Goal: Information Seeking & Learning: Learn about a topic

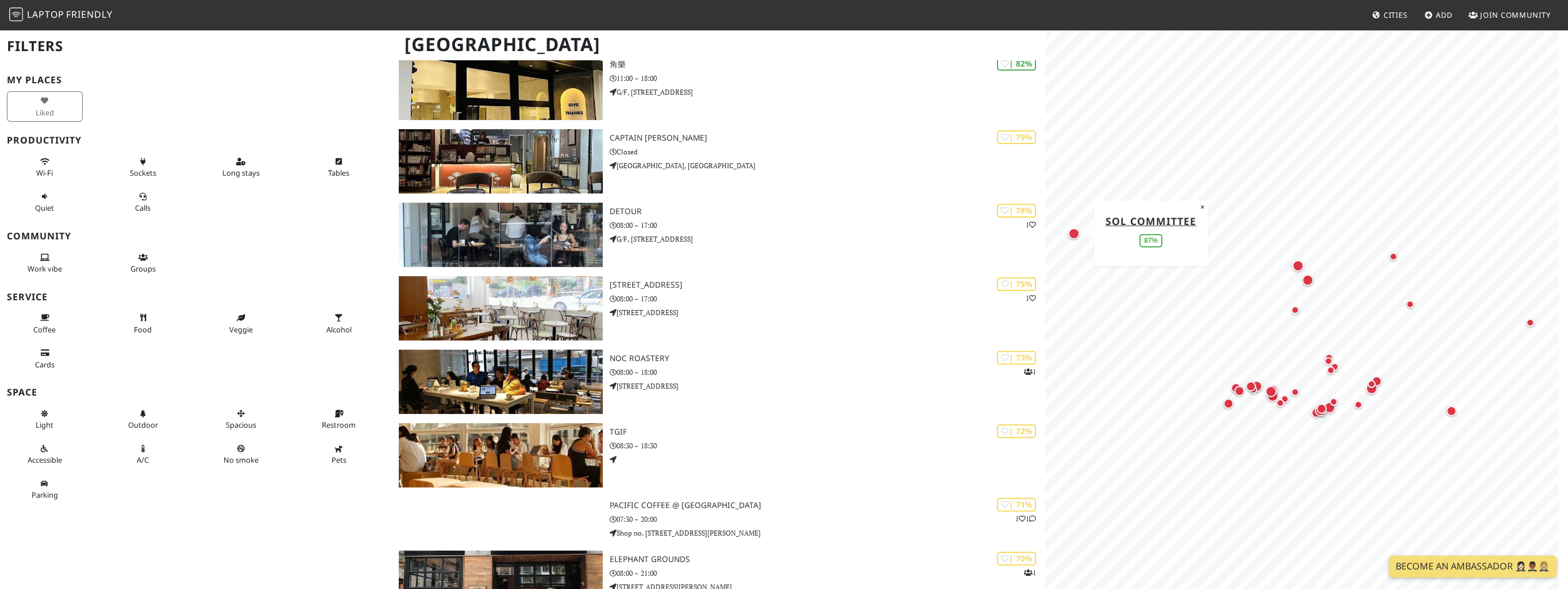
scroll to position [668, 0]
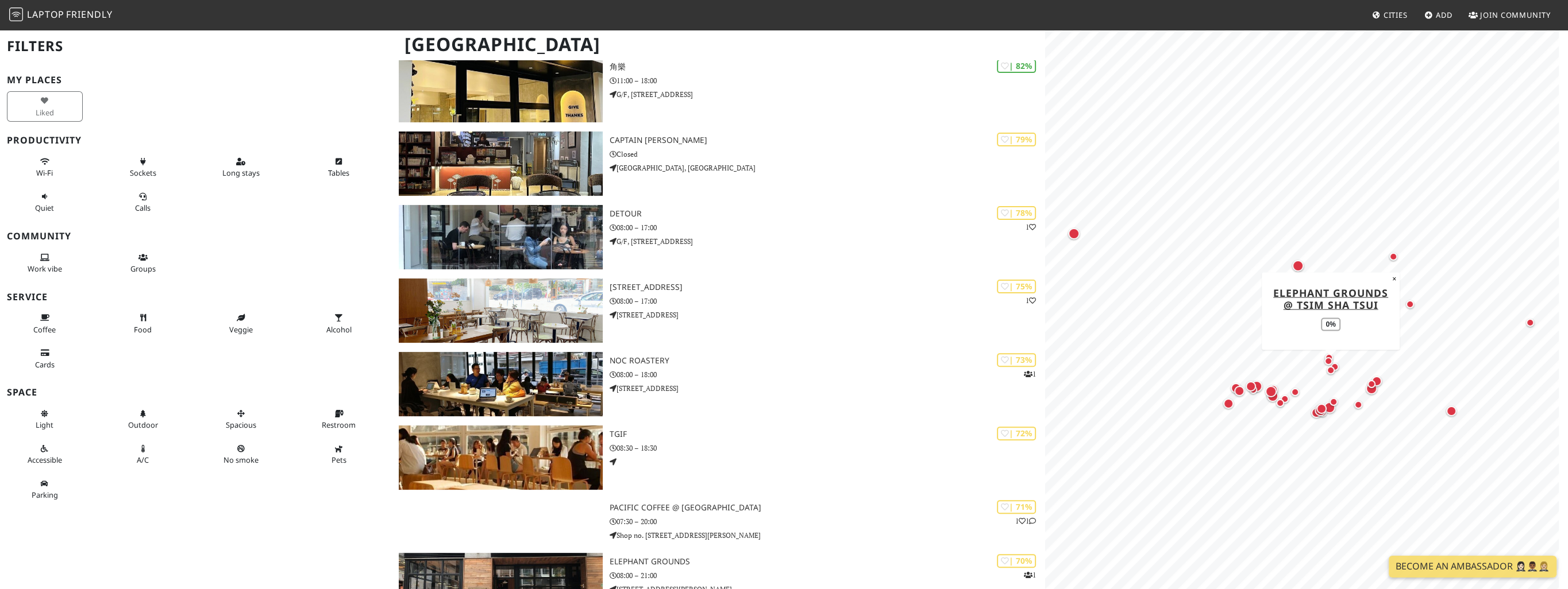
click at [1329, 372] on div "Map marker" at bounding box center [1330, 370] width 8 height 8
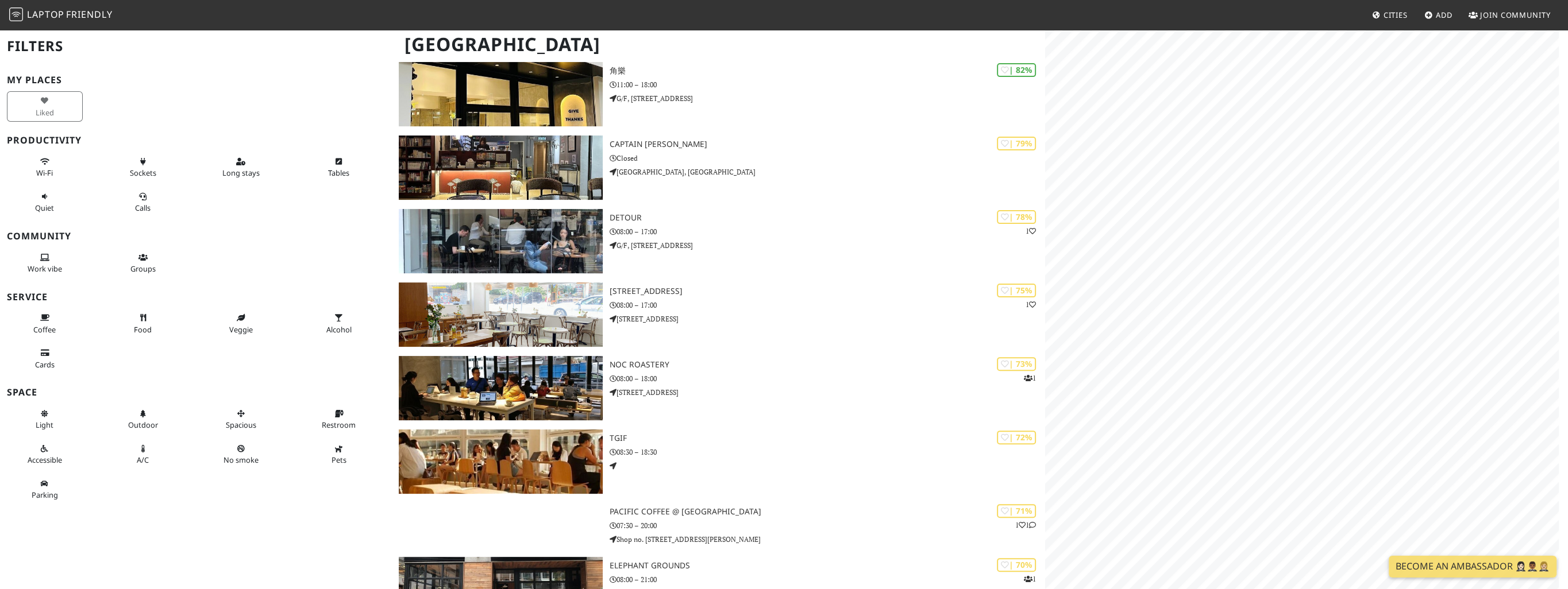
scroll to position [668, 0]
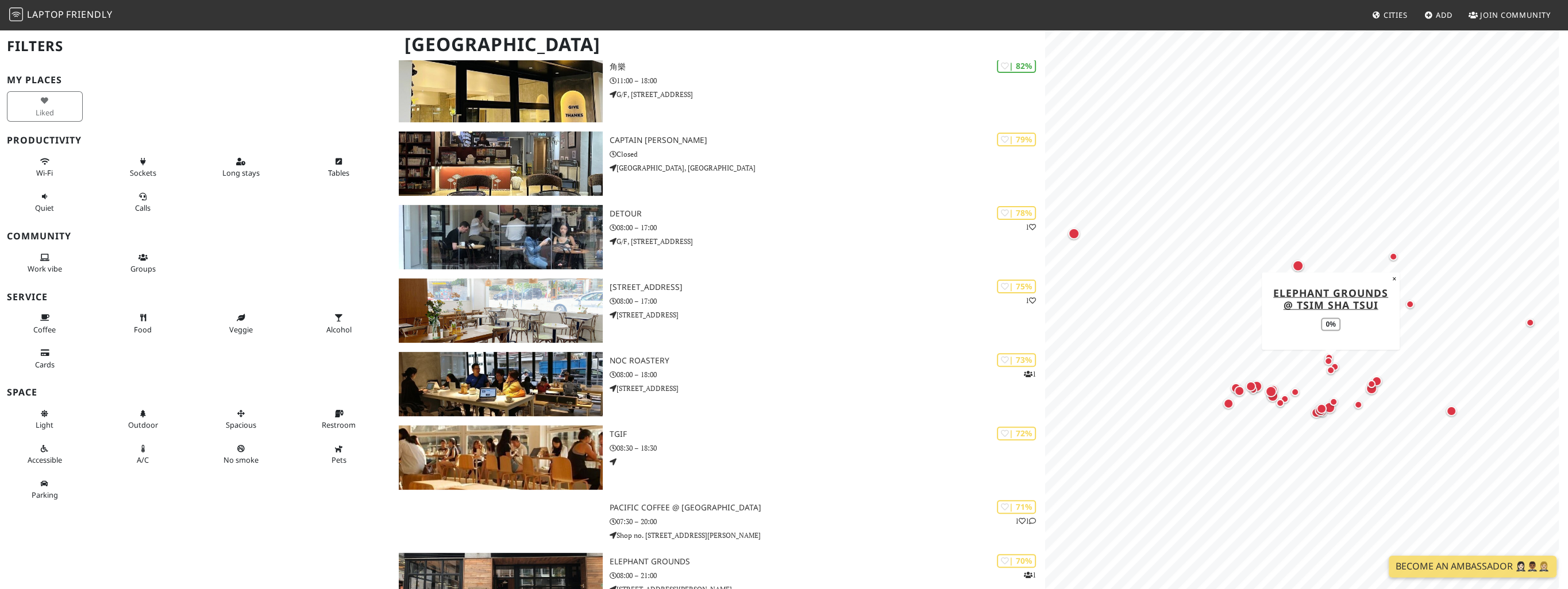
click at [1335, 366] on div "Map marker" at bounding box center [1331, 371] width 14 height 14
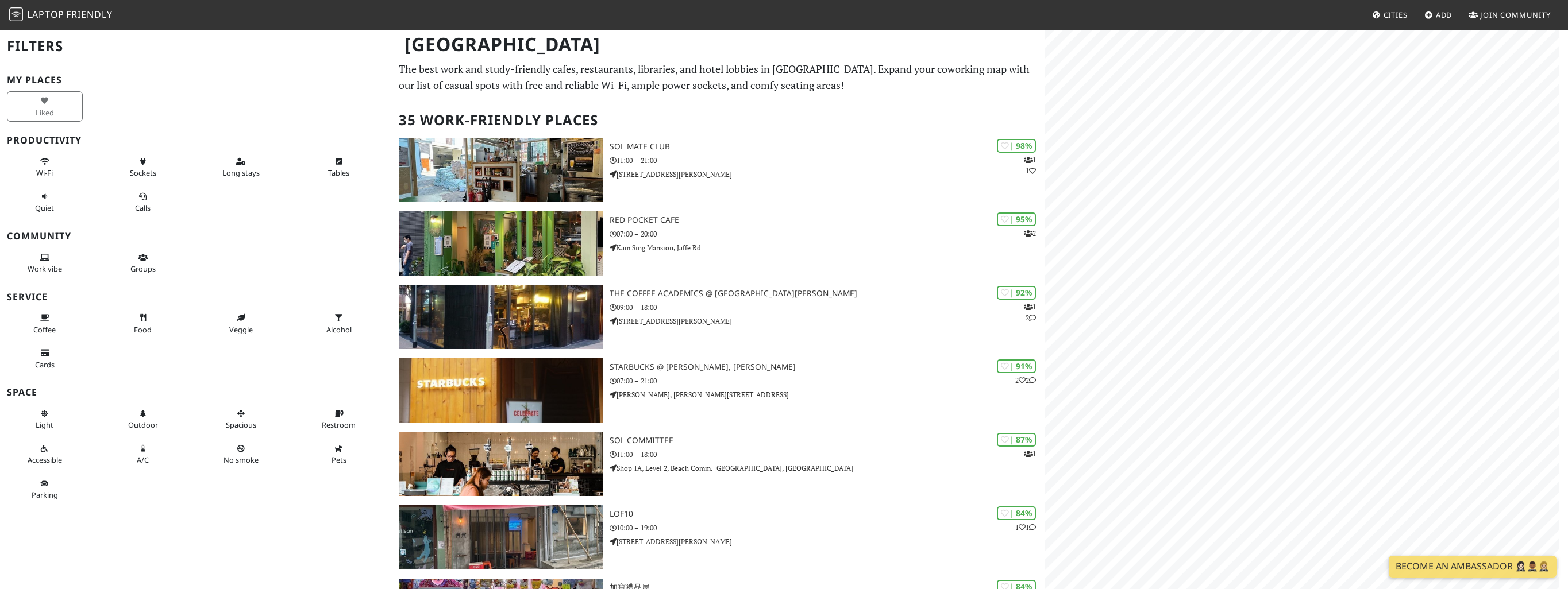
scroll to position [668, 0]
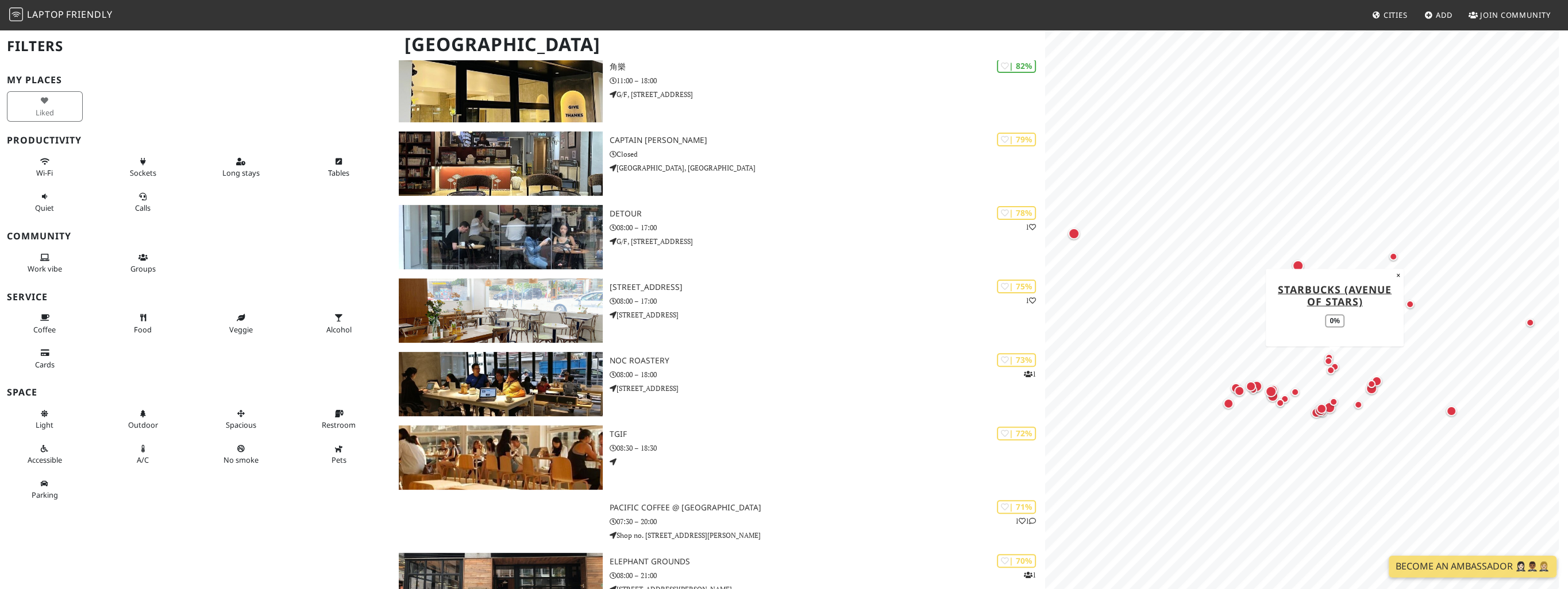
click at [1339, 365] on div "Map marker" at bounding box center [1334, 367] width 14 height 14
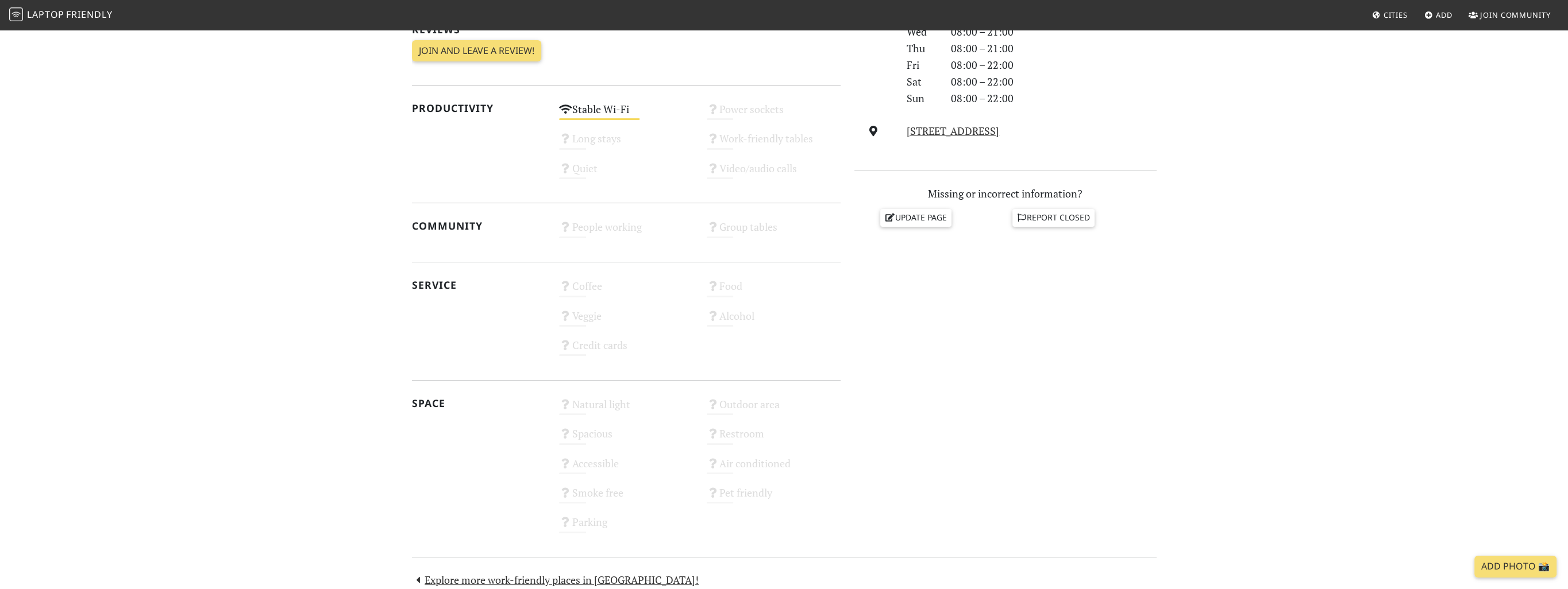
scroll to position [330, 0]
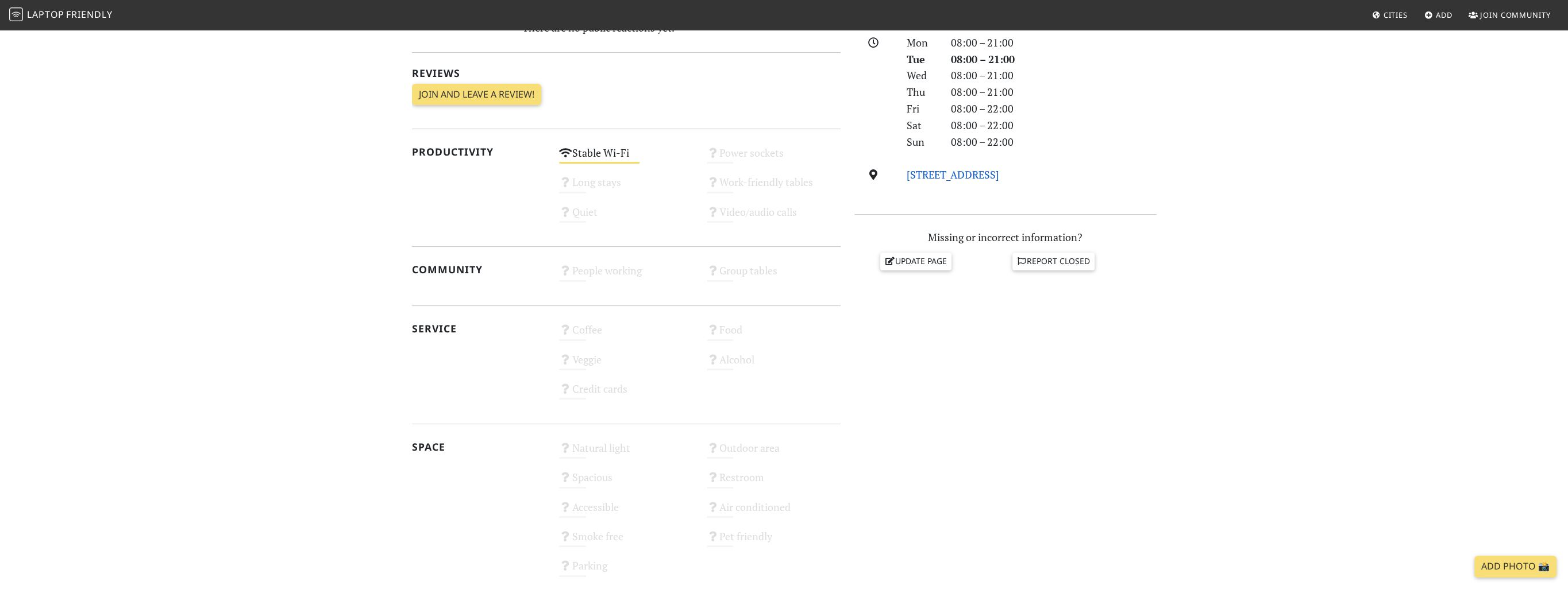
click at [943, 177] on link "24 Salisbury Rd, Hong Kong" at bounding box center [953, 175] width 92 height 14
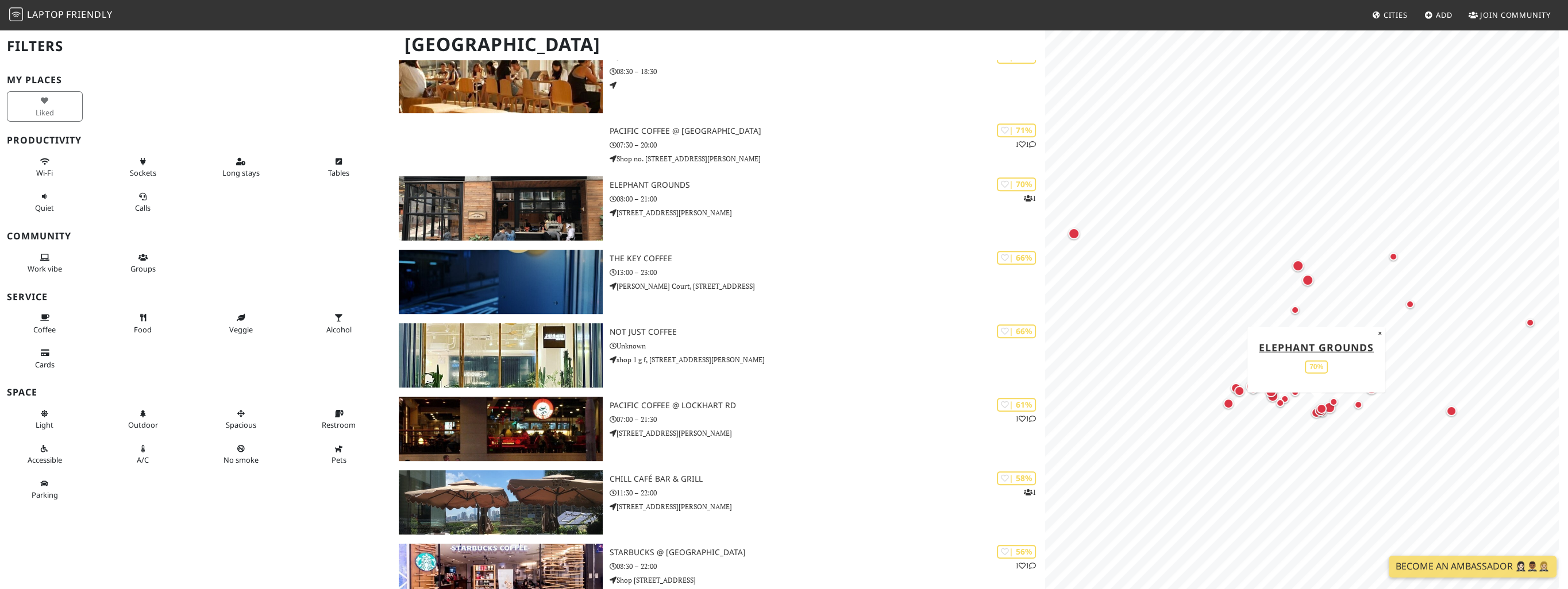
scroll to position [1035, 0]
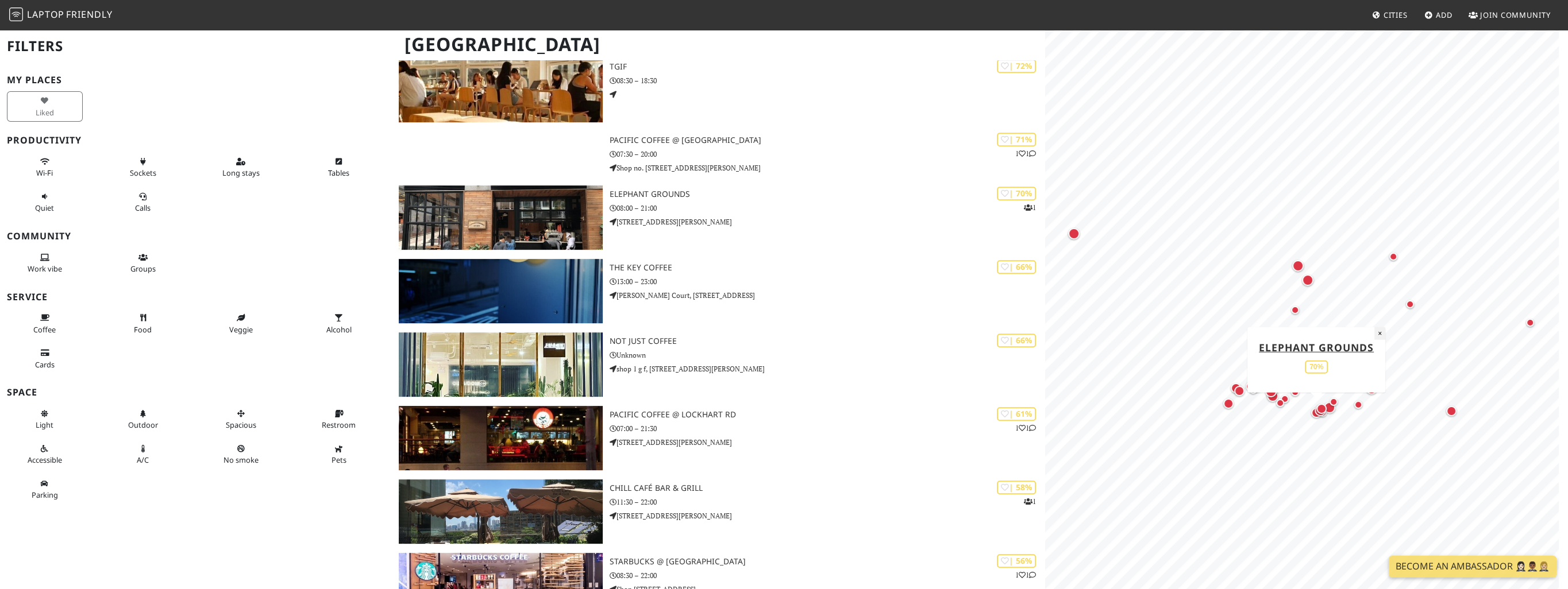
click at [1379, 334] on button "×" at bounding box center [1380, 333] width 11 height 13
click at [1329, 371] on div "Map marker" at bounding box center [1330, 370] width 8 height 8
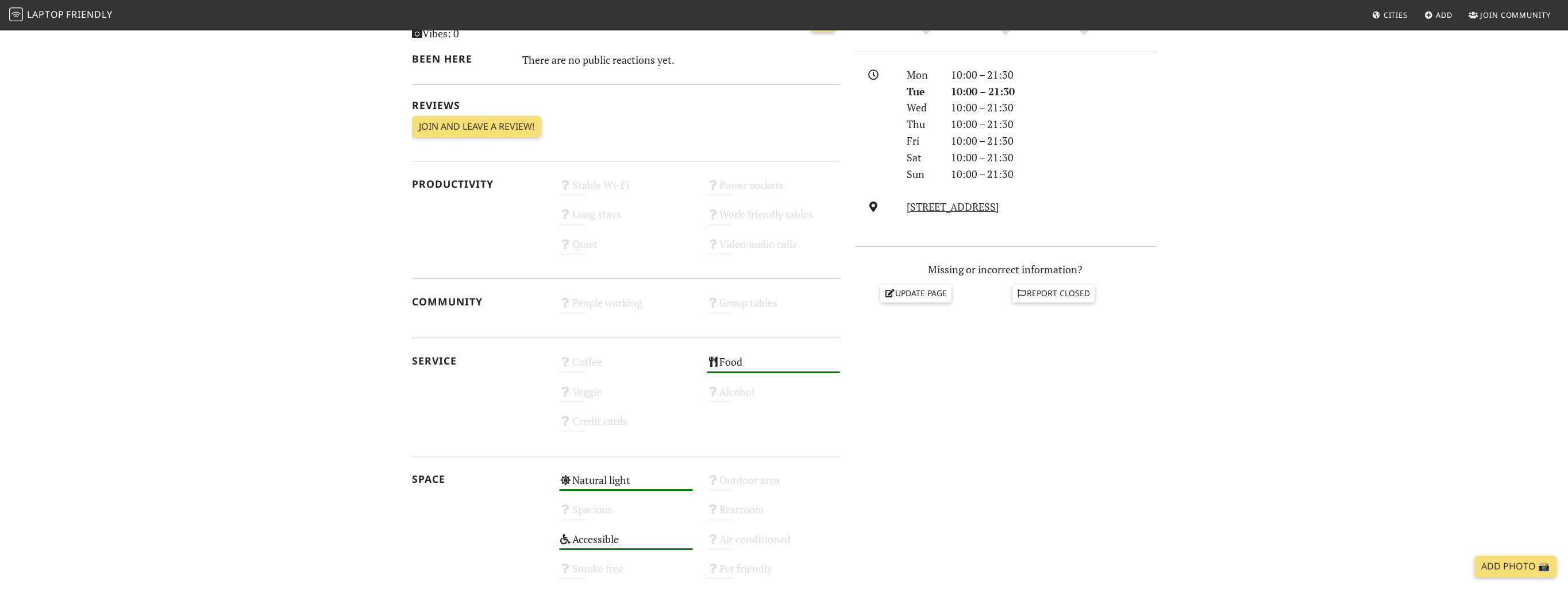
scroll to position [295, 0]
click at [985, 212] on link "Unit #705, 18 Salisbury Rd, Hong Kong" at bounding box center [953, 210] width 92 height 14
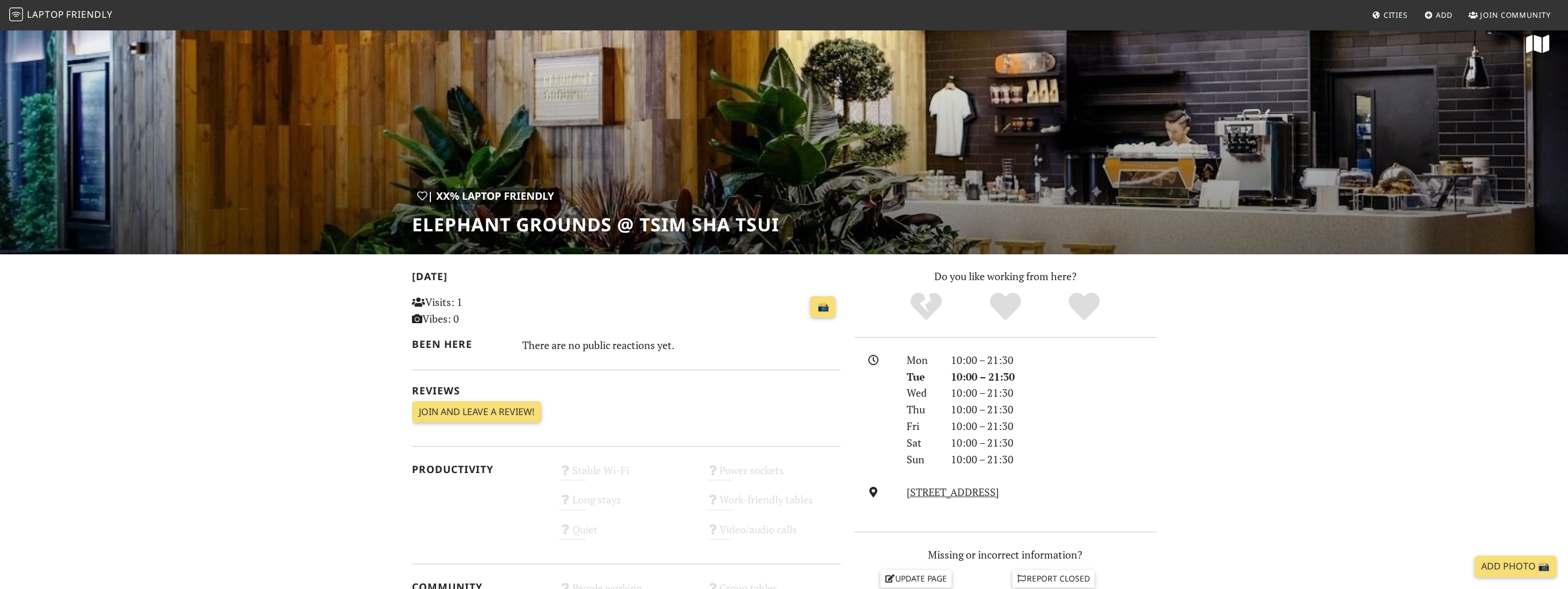
scroll to position [0, 0]
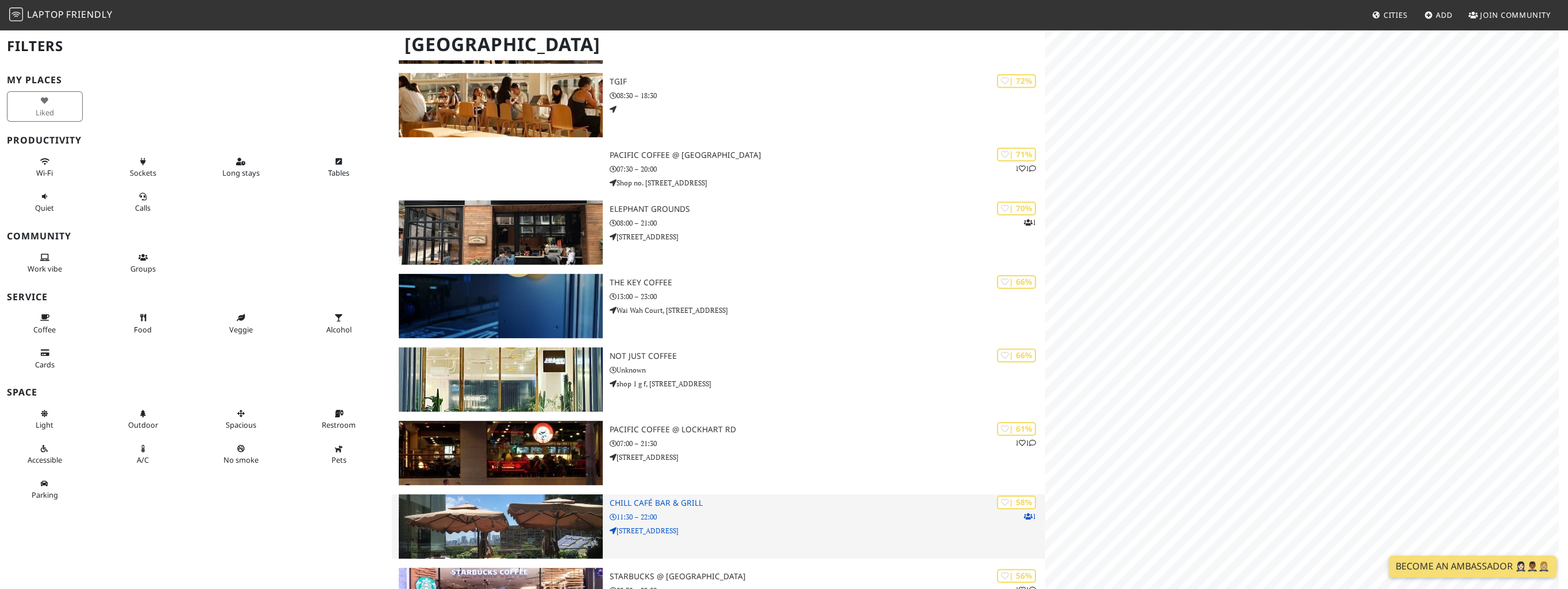
scroll to position [1035, 0]
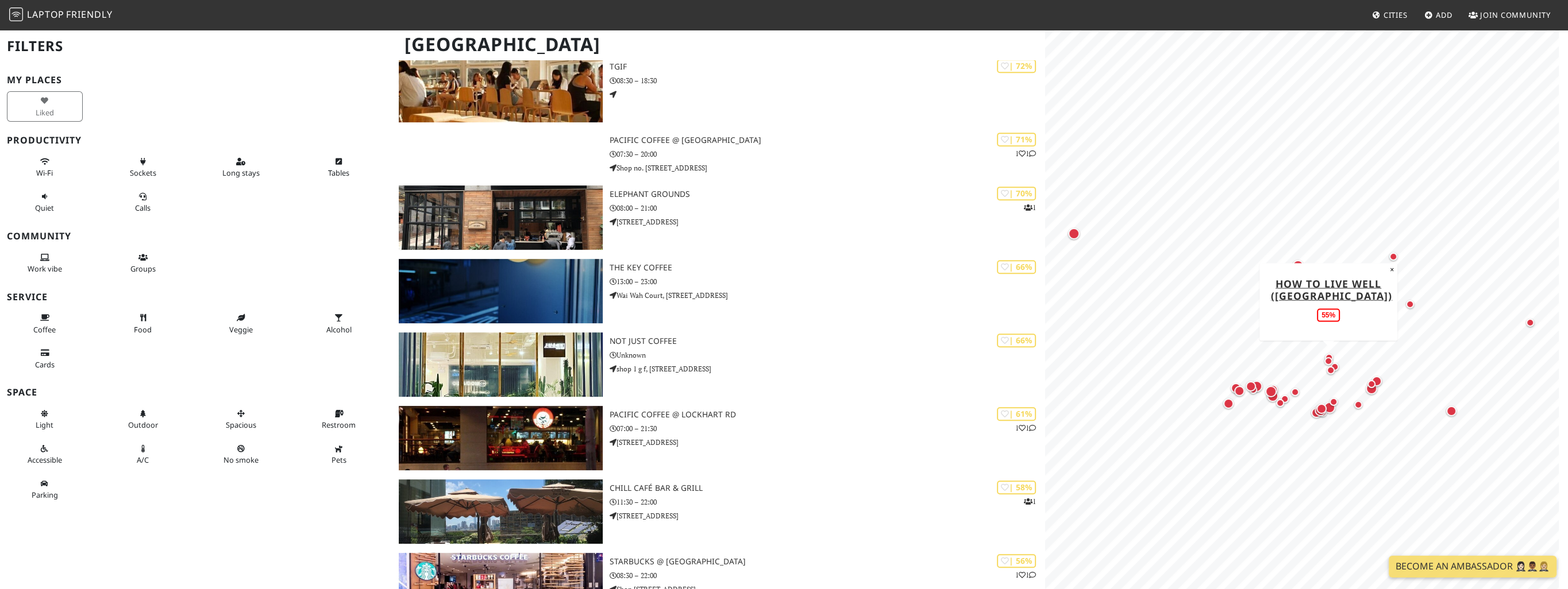
click at [1327, 360] on div "Map marker" at bounding box center [1327, 360] width 8 height 8
click at [1328, 352] on div "Map marker" at bounding box center [1329, 358] width 14 height 14
click at [1228, 402] on div "Map marker" at bounding box center [1228, 404] width 10 height 10
click at [1238, 391] on div "Map marker" at bounding box center [1239, 391] width 10 height 10
click at [1229, 384] on div "Map marker" at bounding box center [1235, 388] width 15 height 15
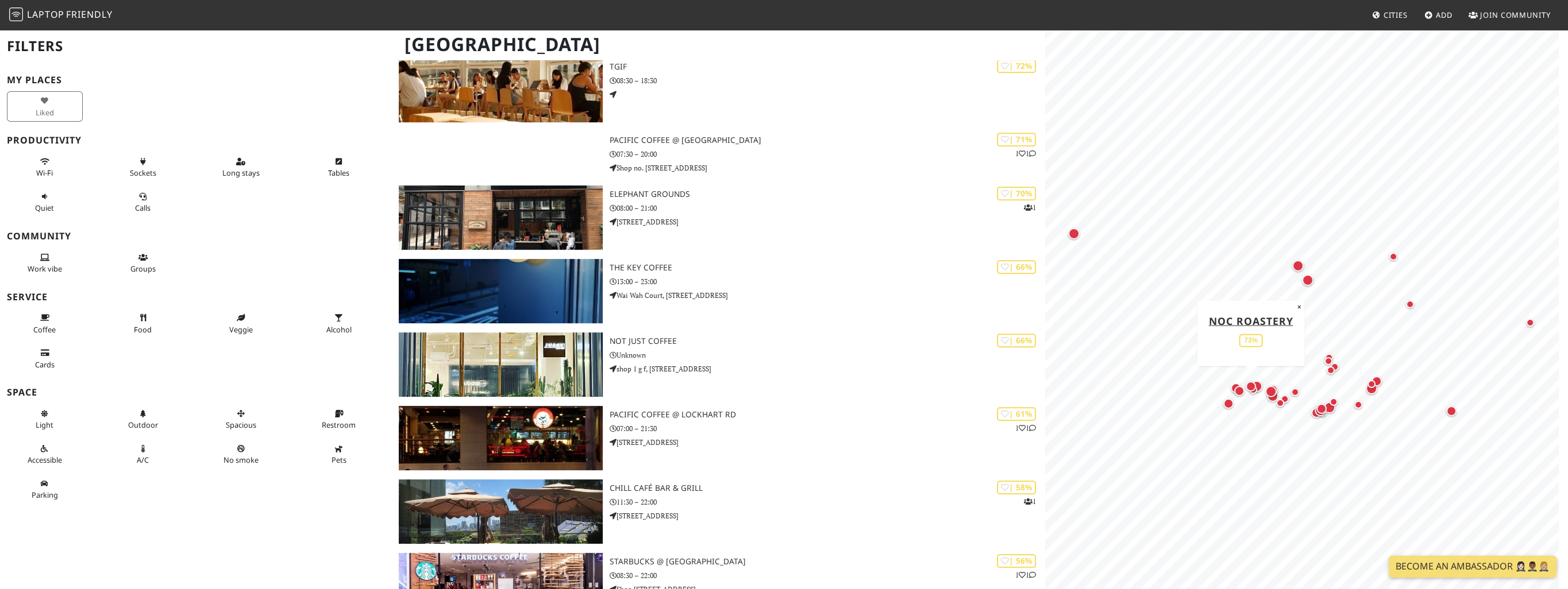
click at [1249, 387] on div "Map marker" at bounding box center [1250, 386] width 10 height 10
click at [1254, 57] on div at bounding box center [1306, 57] width 509 height 0
click at [1255, 396] on div "Map marker" at bounding box center [1253, 390] width 14 height 14
click at [1259, 387] on div "Map marker" at bounding box center [1253, 390] width 14 height 14
click at [1257, 381] on div "Map marker" at bounding box center [1250, 386] width 15 height 15
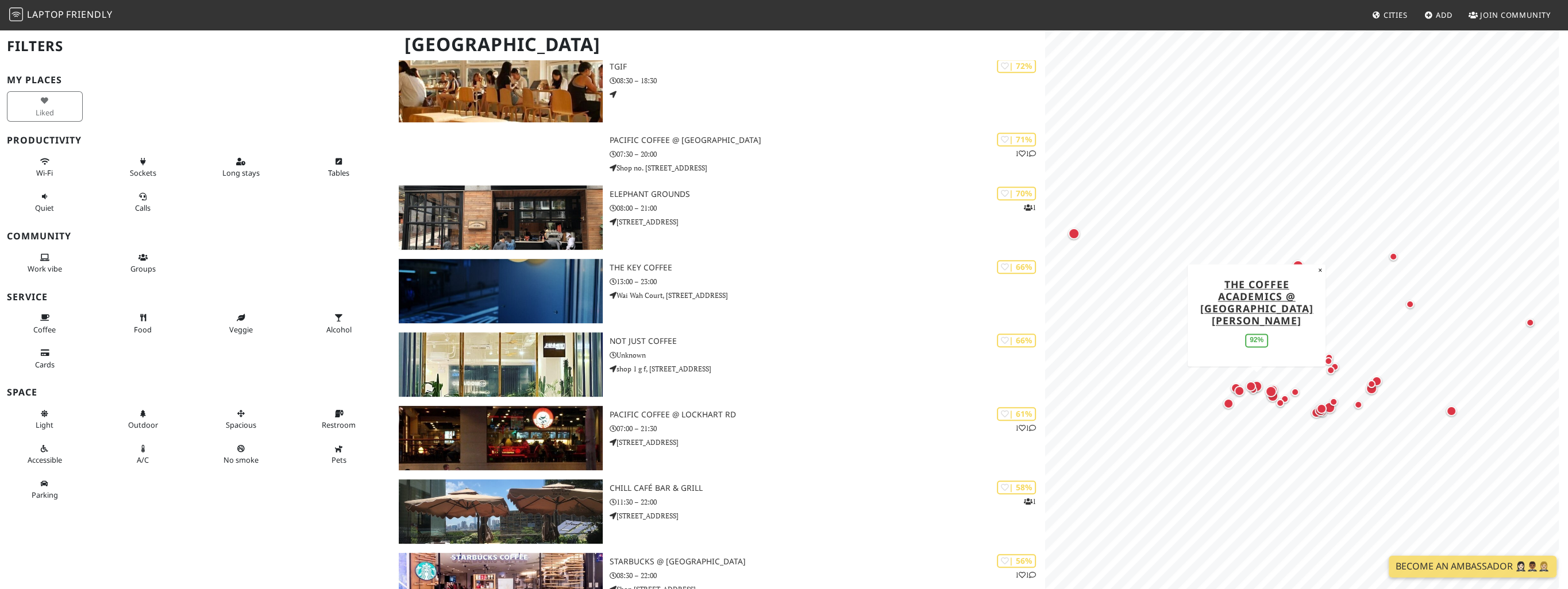
click at [1260, 384] on div "Map marker" at bounding box center [1255, 386] width 11 height 11
click at [1268, 391] on div "Map marker" at bounding box center [1270, 391] width 11 height 11
click at [1273, 399] on div "Map marker" at bounding box center [1280, 403] width 14 height 14
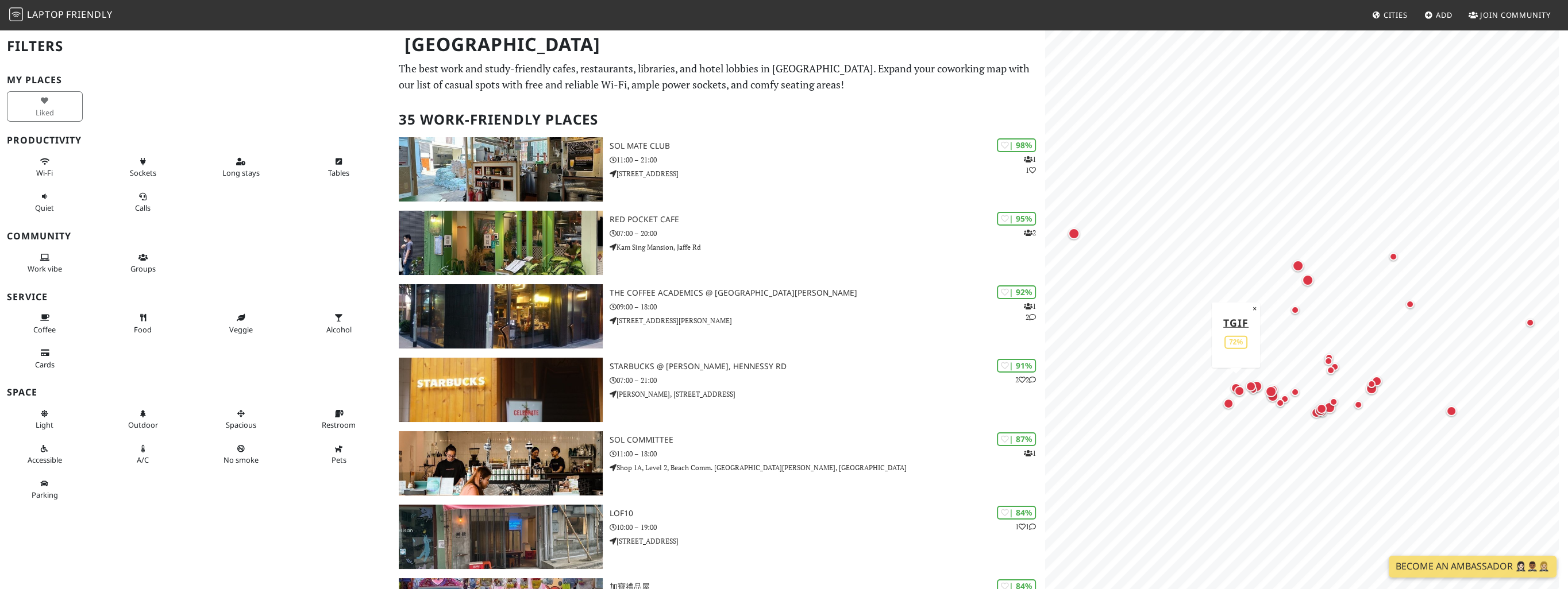
scroll to position [0, 0]
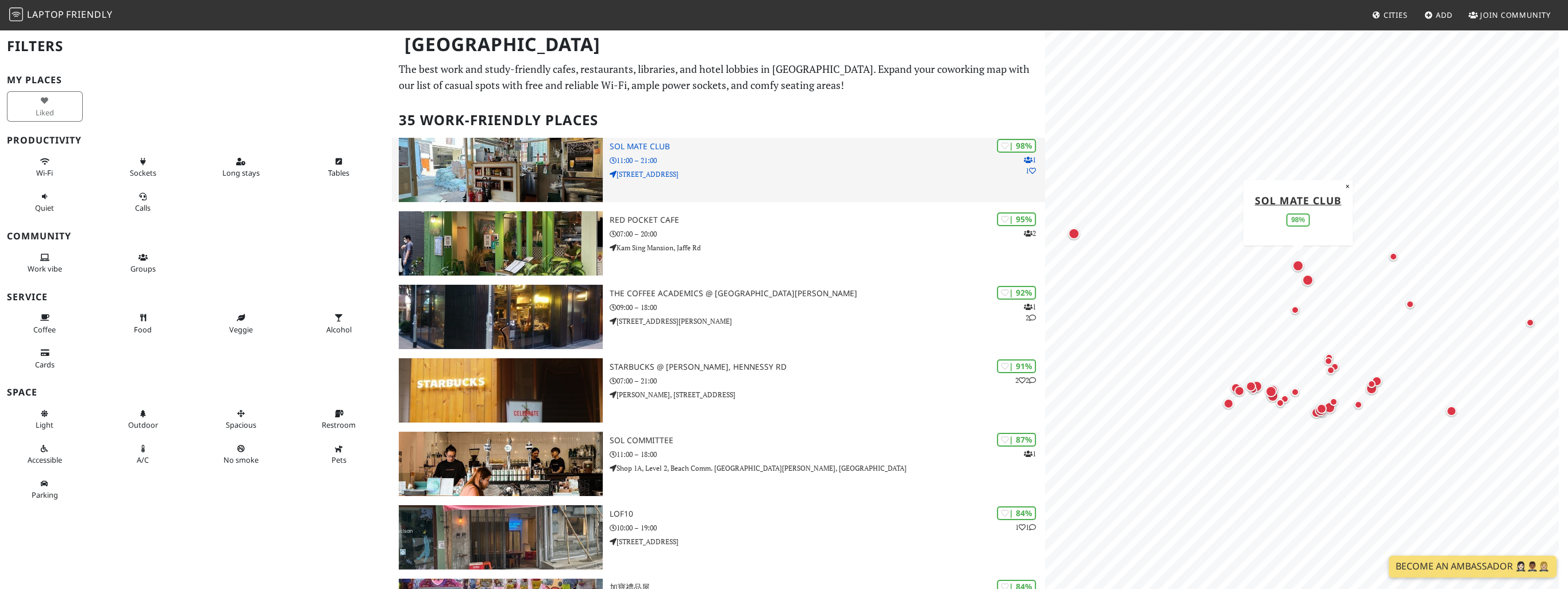
click at [525, 182] on img at bounding box center [501, 170] width 204 height 64
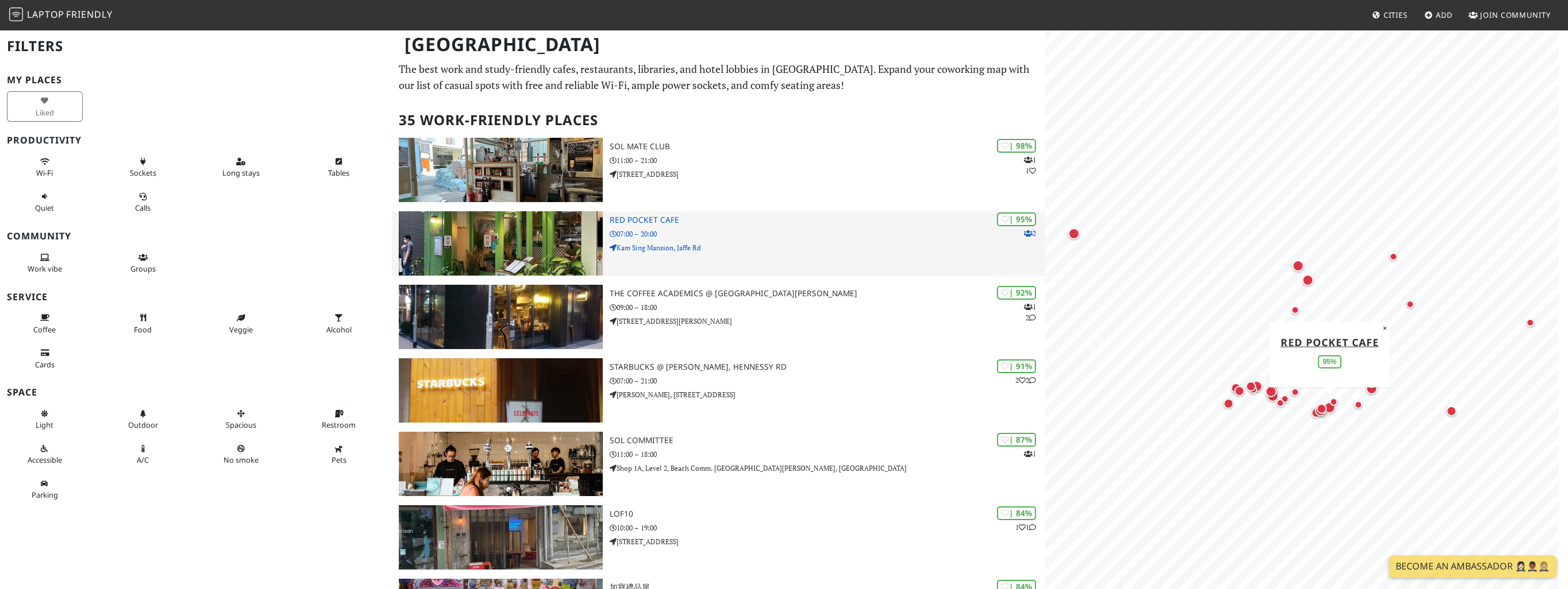
click at [514, 243] on img at bounding box center [501, 243] width 204 height 64
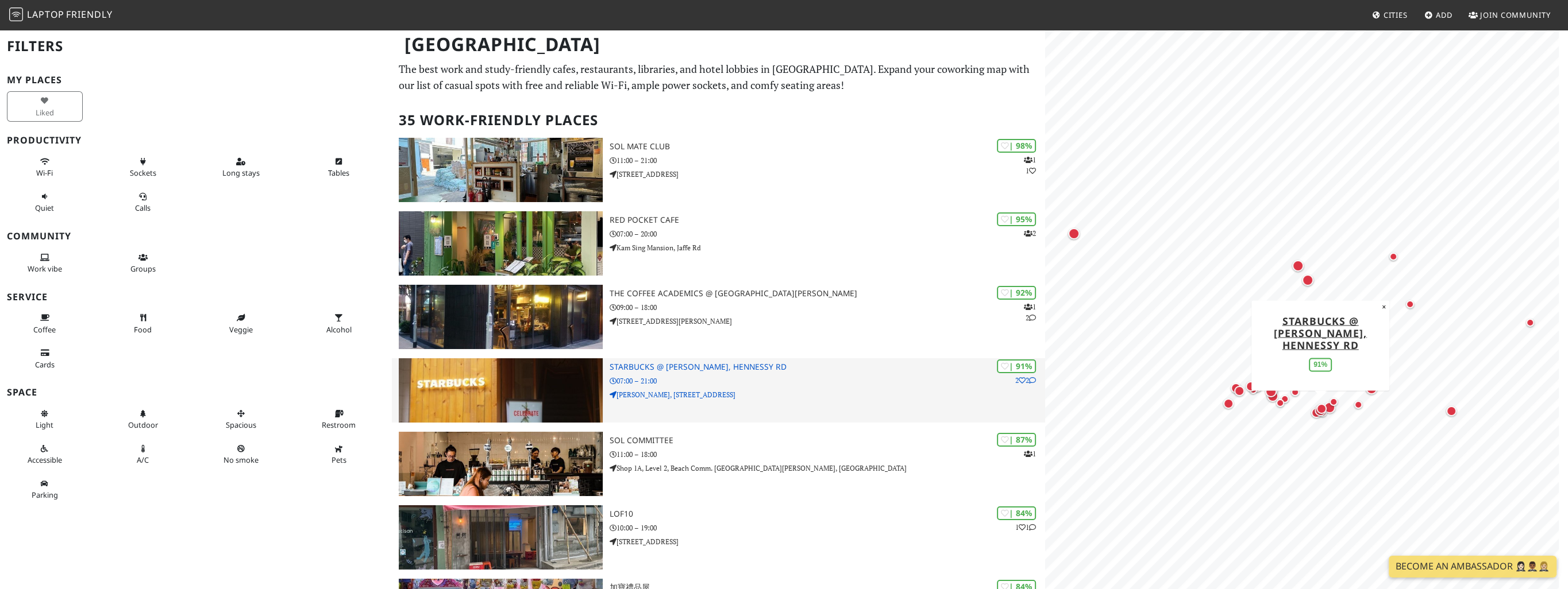
click at [535, 395] on img at bounding box center [501, 390] width 204 height 64
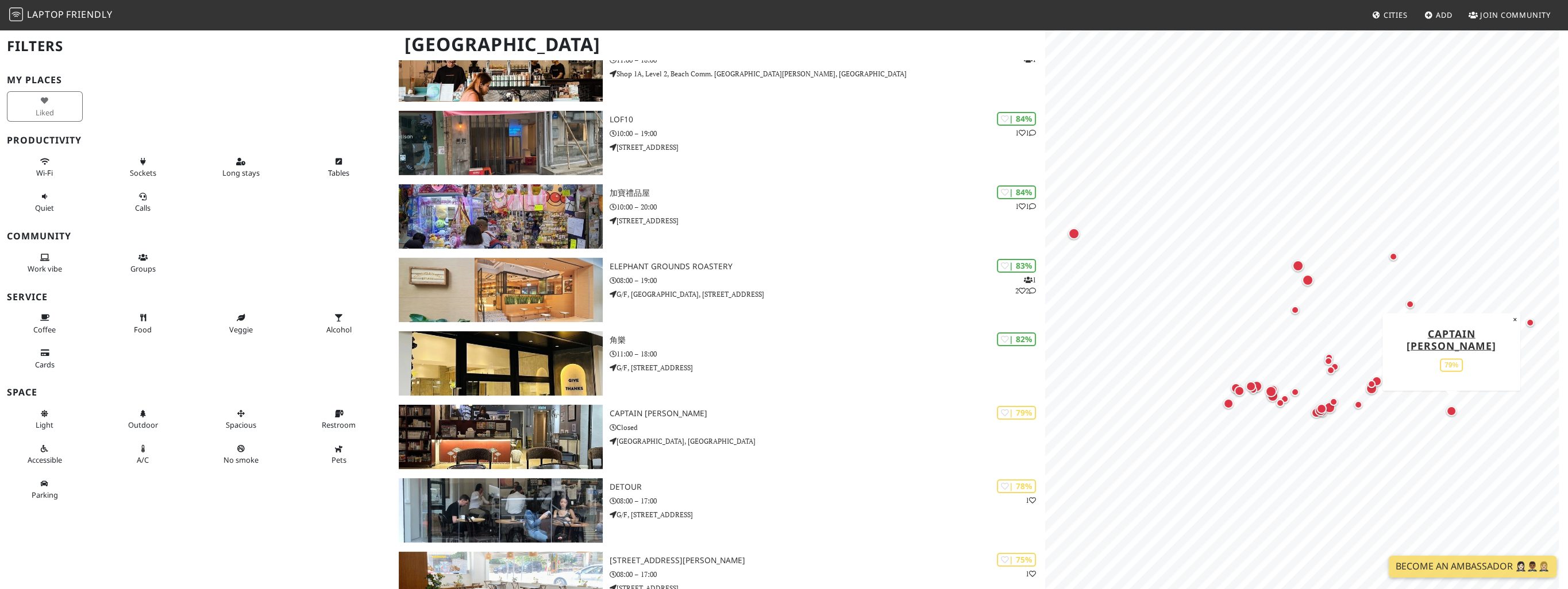
scroll to position [440, 0]
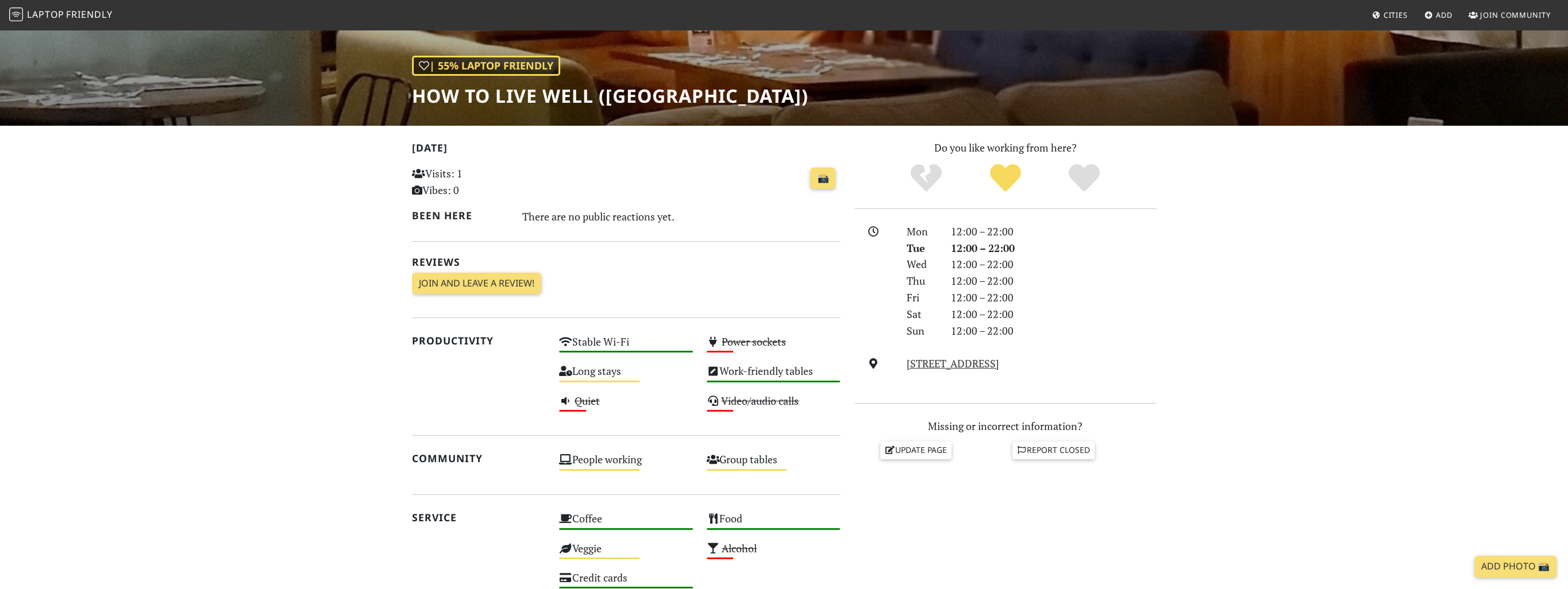
scroll to position [152, 0]
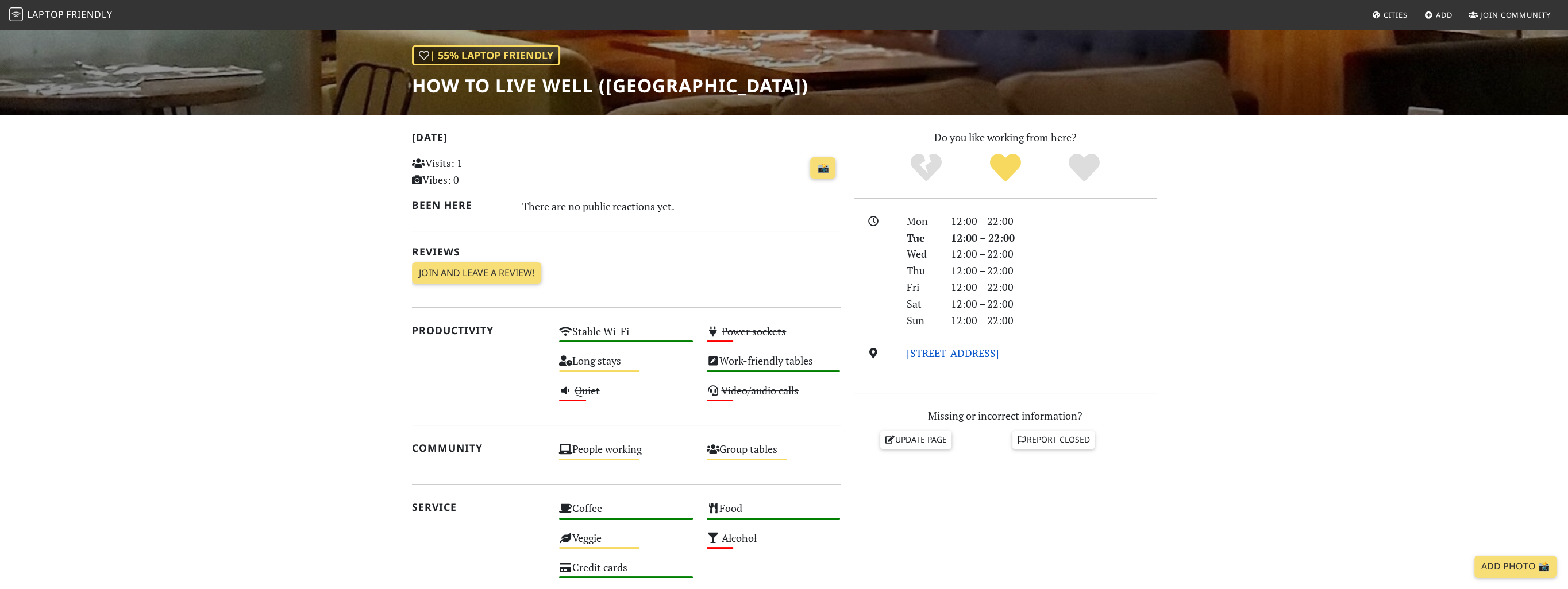
click at [999, 357] on link "Shop 201, Level 2, K11 ARTMALL, 18 Hanoi Rd, Hong Kong" at bounding box center [953, 353] width 92 height 14
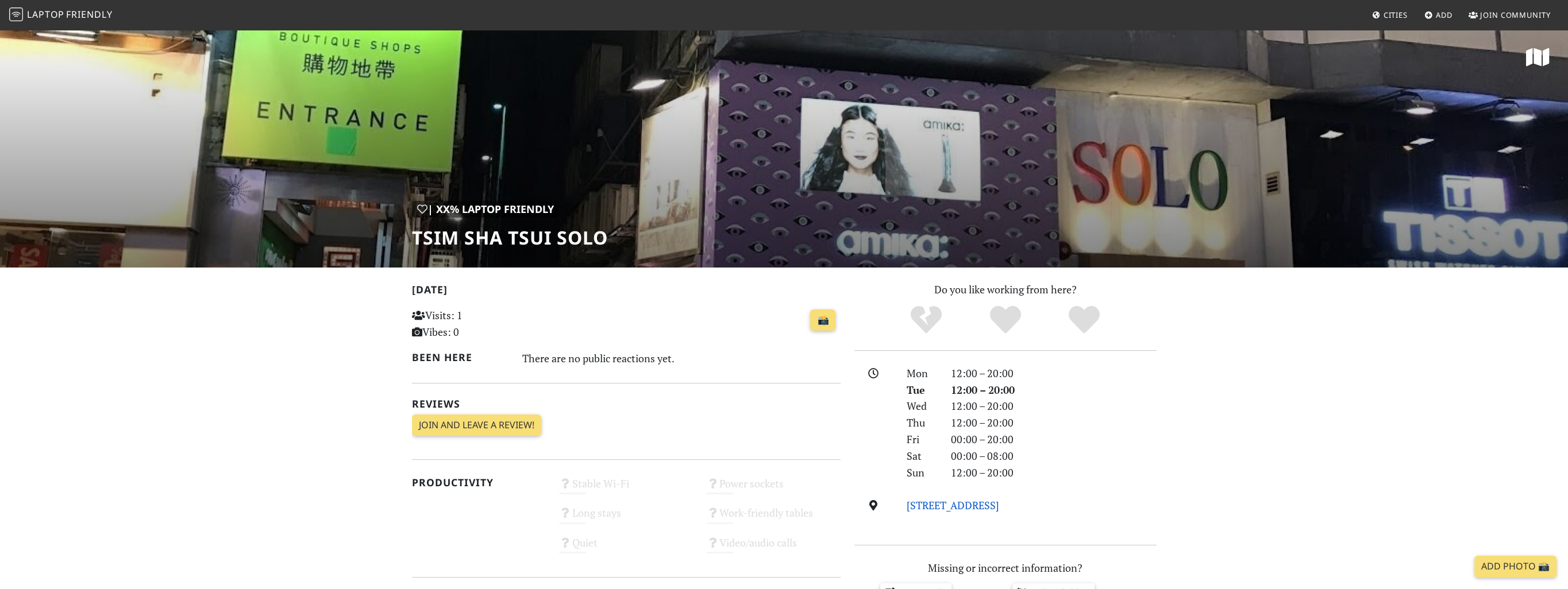
click at [994, 504] on link "41-43 Carnarvon Rd, Hong Kong" at bounding box center [953, 505] width 92 height 14
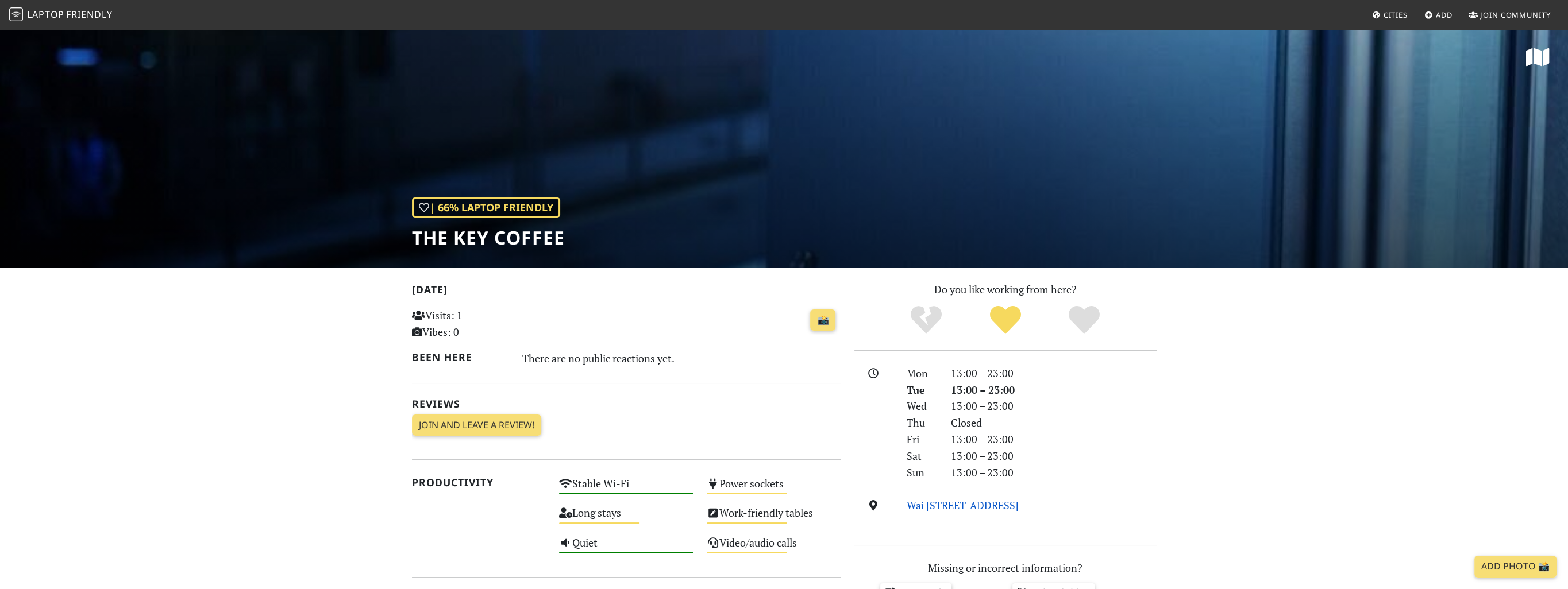
click at [981, 503] on link "Wai Wah Court, 12R Smithfield, Hong Kong" at bounding box center [963, 505] width 112 height 14
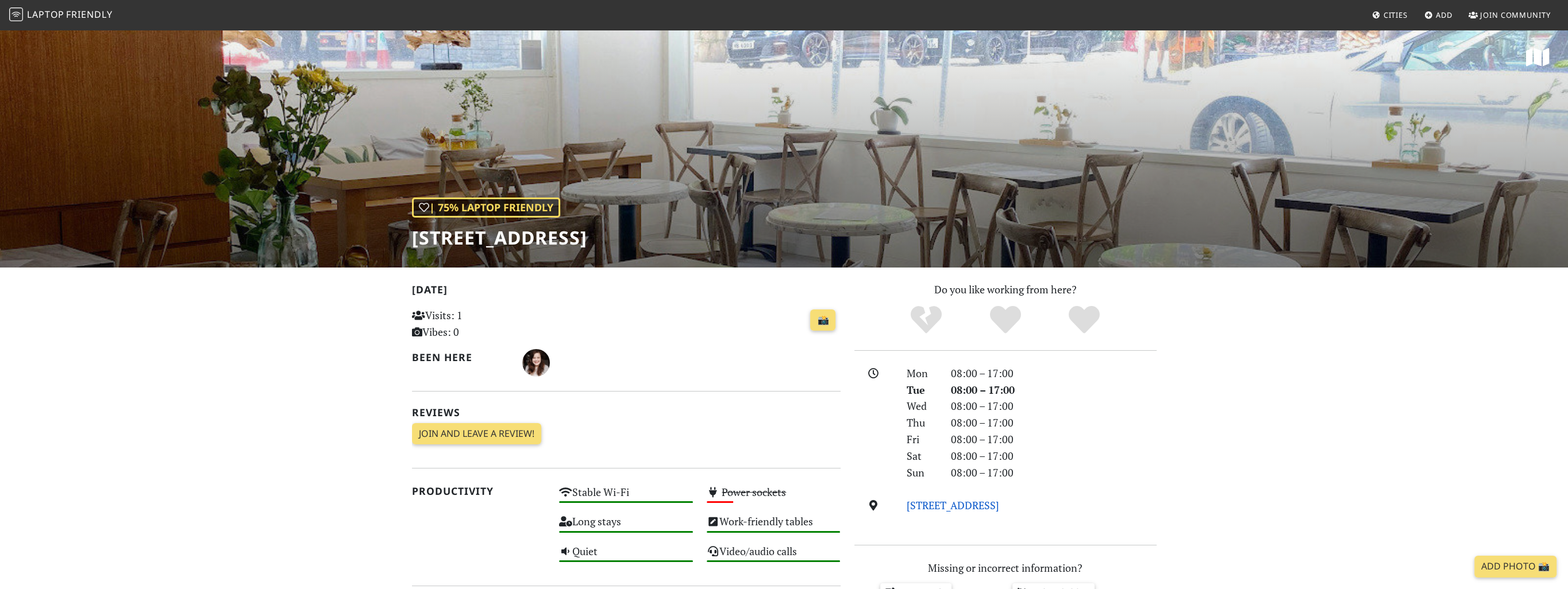
click at [969, 507] on link "[STREET_ADDRESS]" at bounding box center [953, 505] width 92 height 14
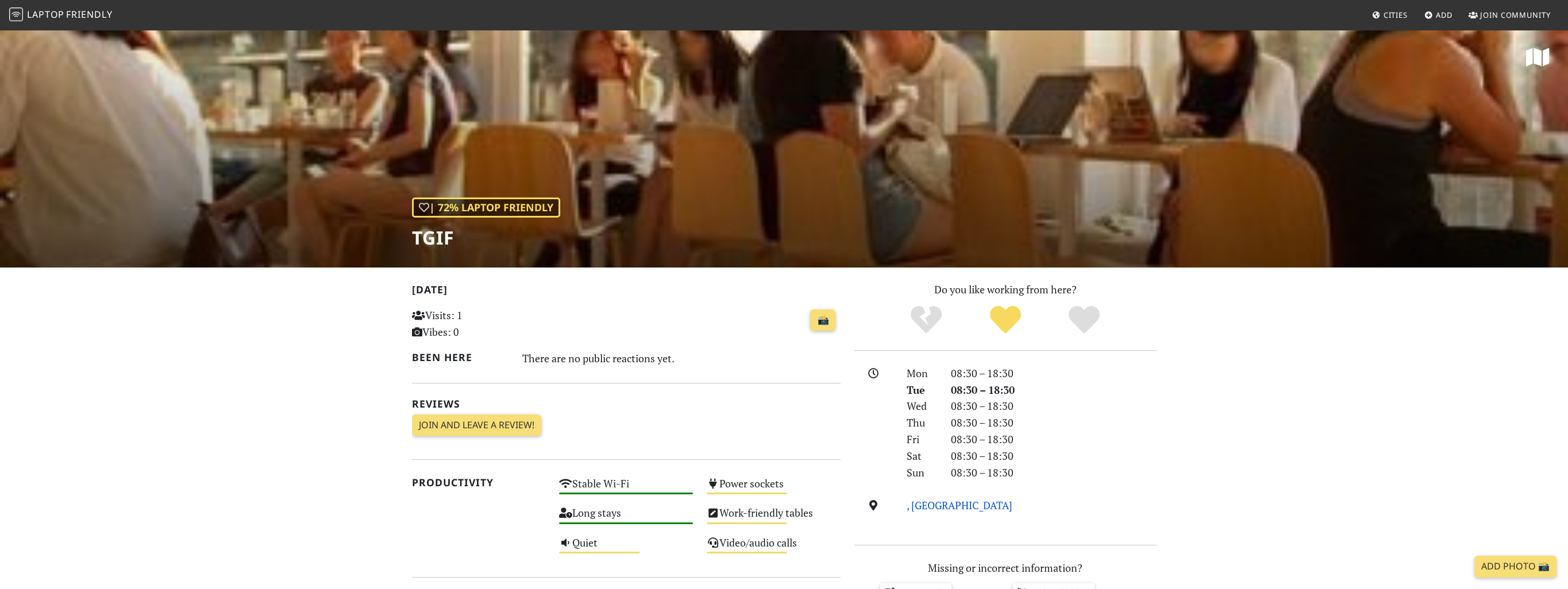
click at [936, 508] on link ", Hong Kong" at bounding box center [959, 505] width 105 height 14
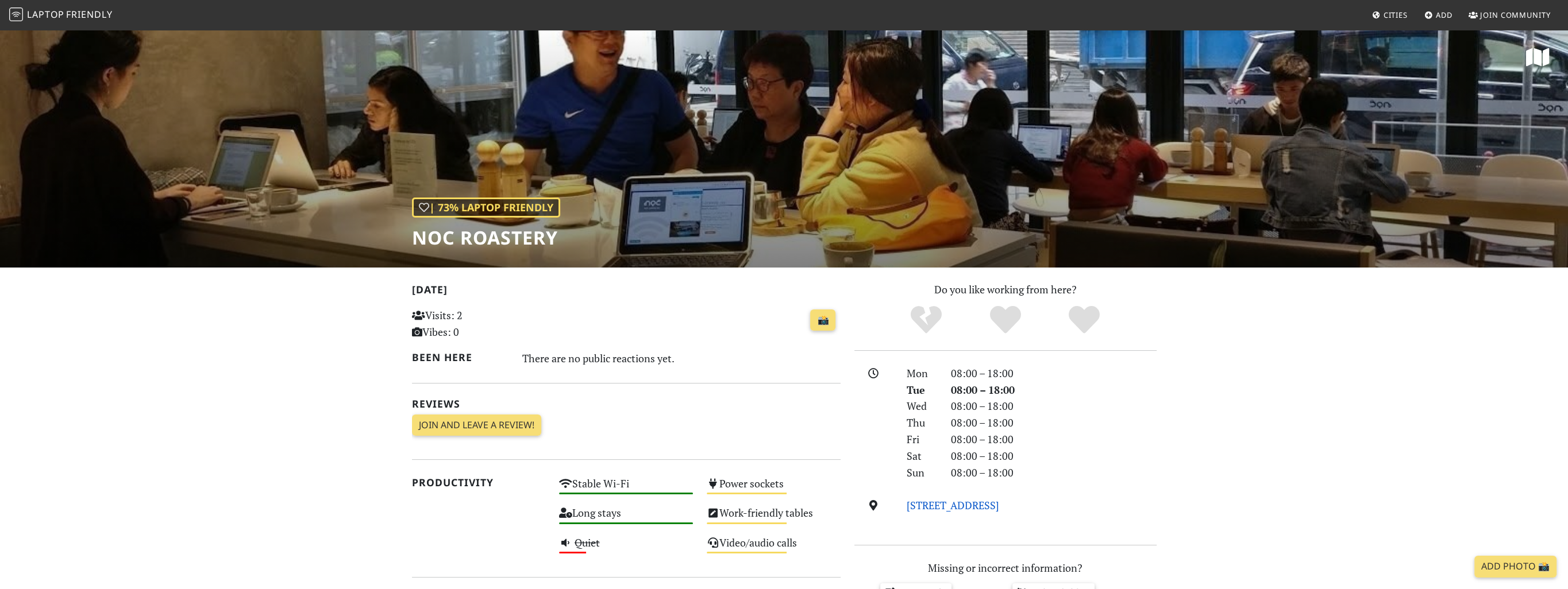
click at [977, 507] on link "[STREET_ADDRESS]" at bounding box center [953, 505] width 92 height 14
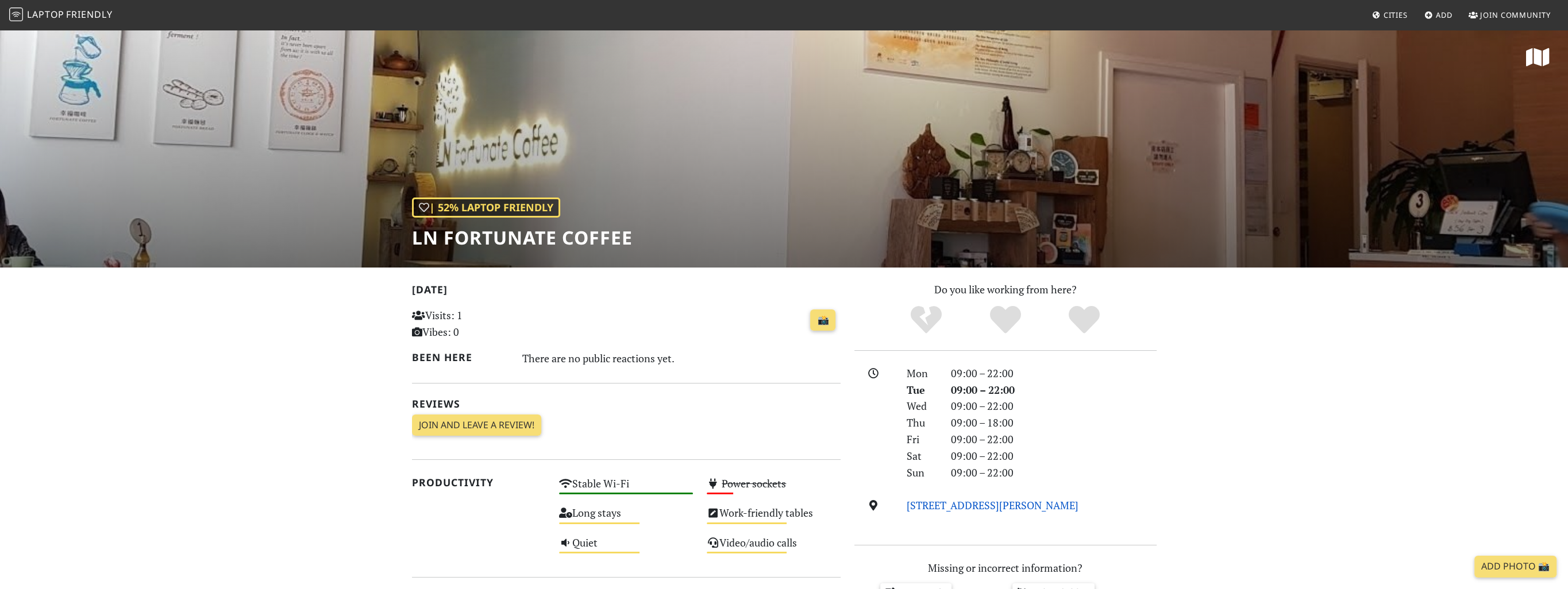
click at [1022, 509] on link "[STREET_ADDRESS][PERSON_NAME]" at bounding box center [993, 505] width 172 height 14
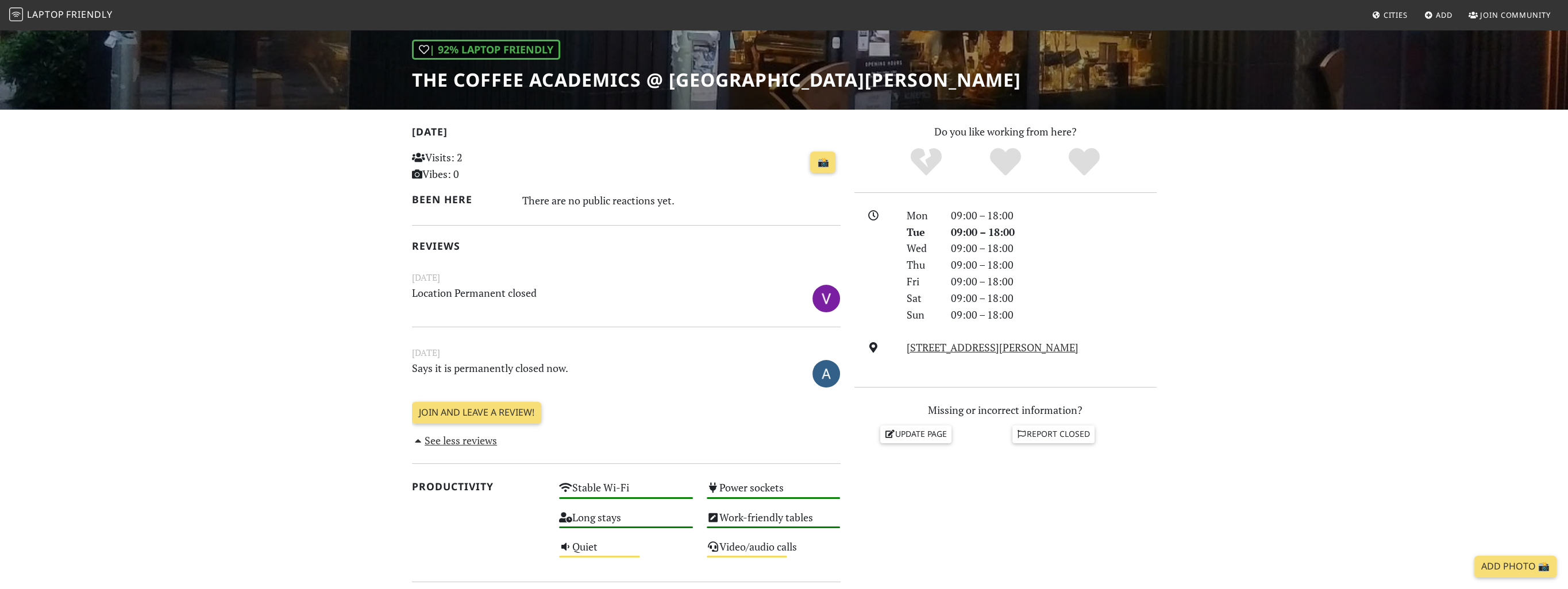
scroll to position [198, 0]
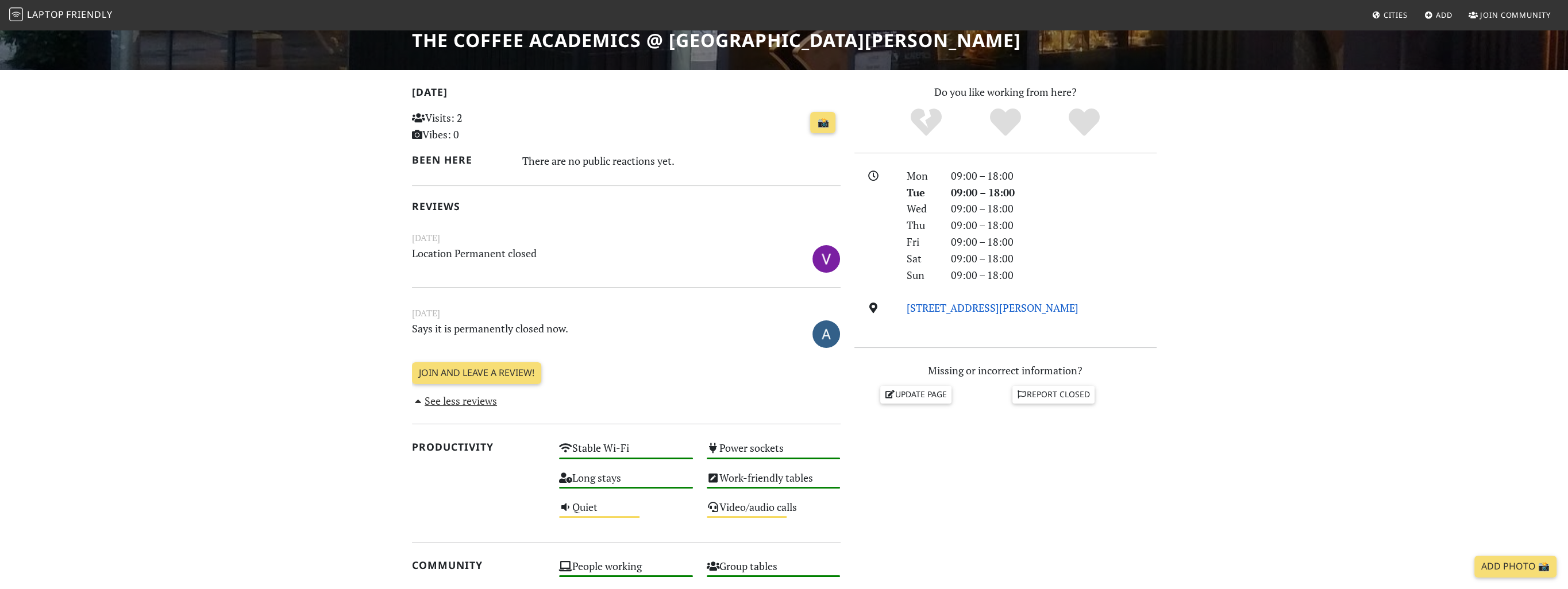
click at [979, 310] on link "[STREET_ADDRESS][PERSON_NAME]" at bounding box center [993, 308] width 172 height 14
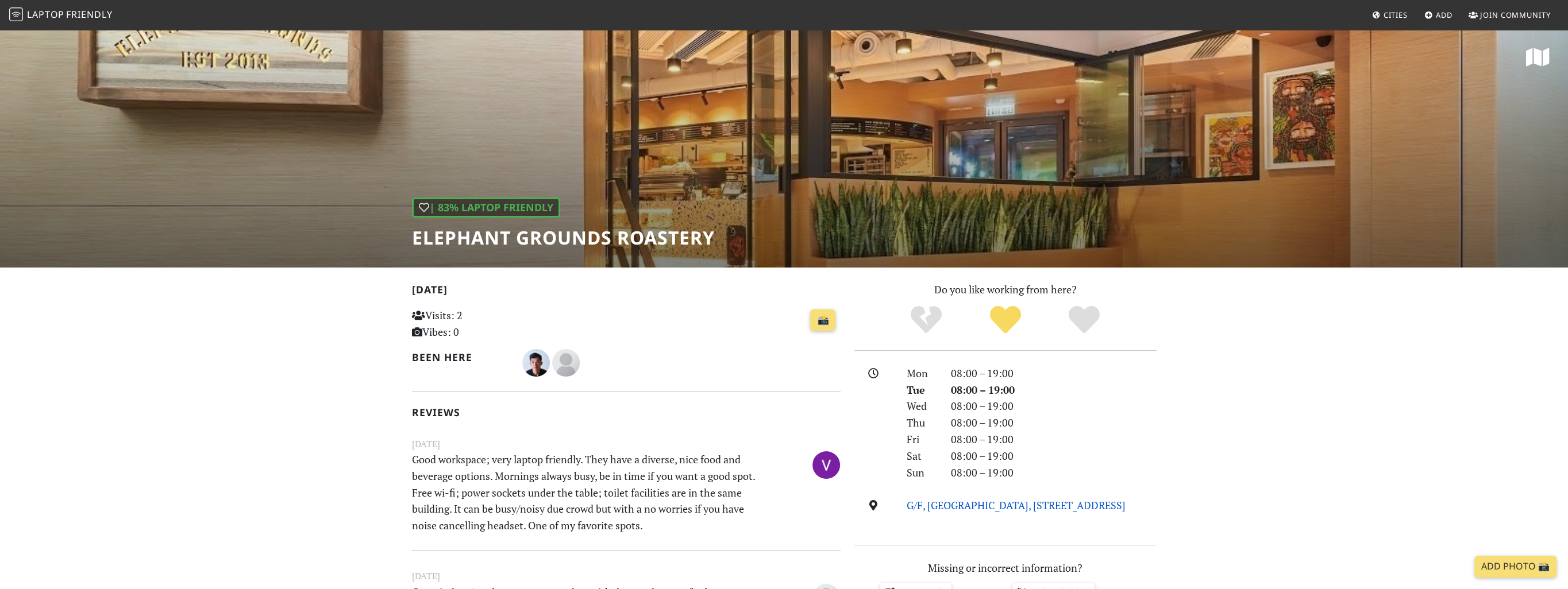
click at [957, 507] on link "G/F, Hollywood Centre, 233 Hollywood Rd, Hong Kong" at bounding box center [1017, 505] width 219 height 14
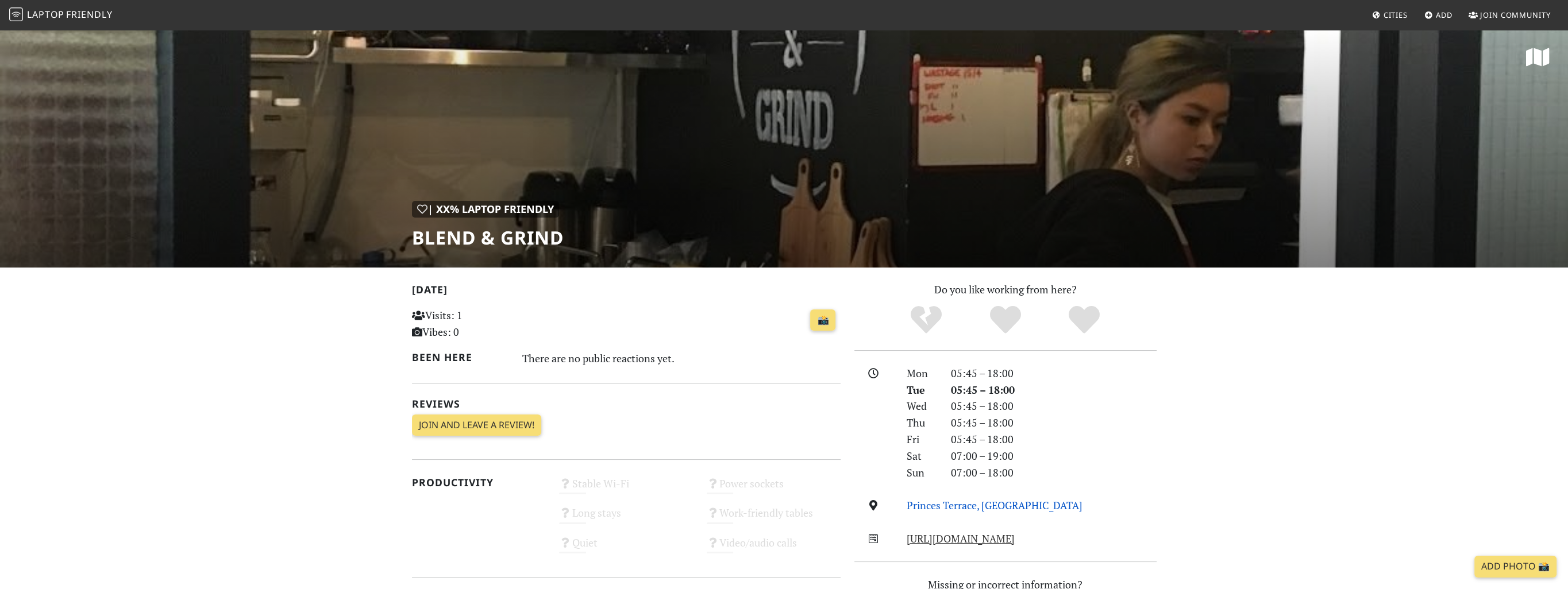
click at [987, 505] on link "Princes Terrace, Hong Kong" at bounding box center [994, 505] width 176 height 14
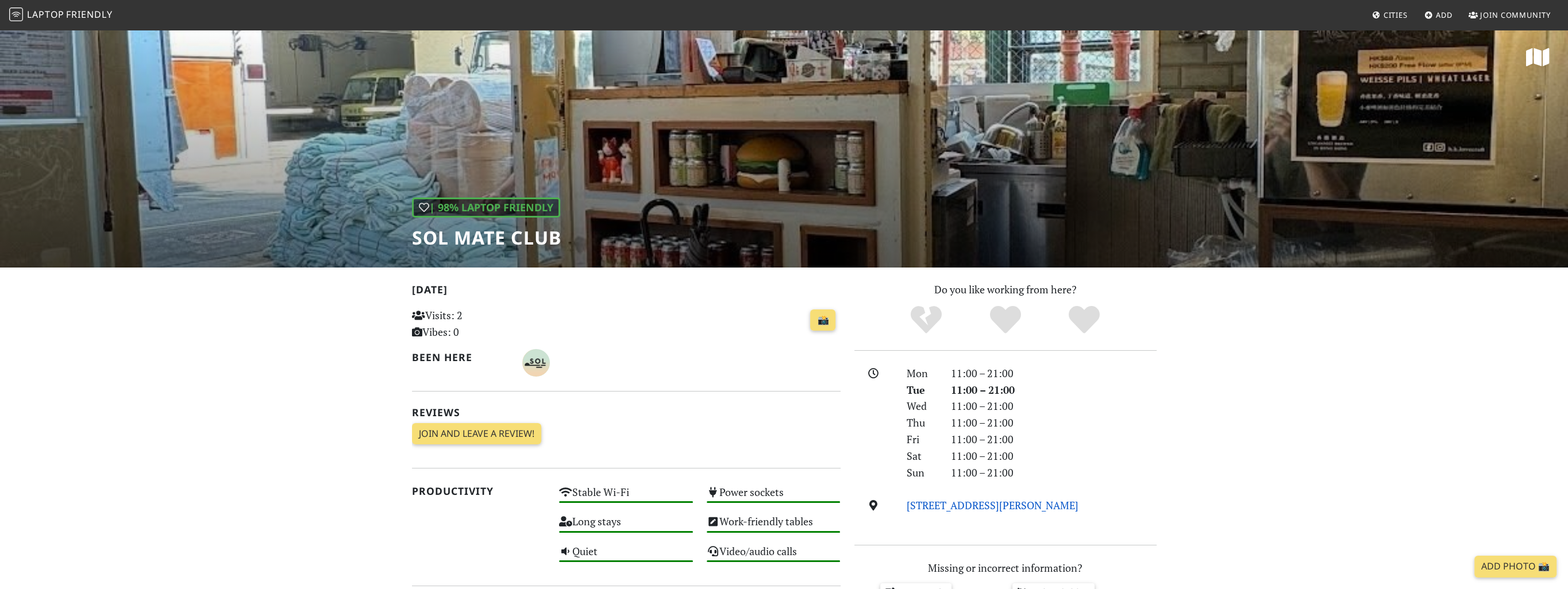
click at [987, 505] on link "[STREET_ADDRESS][PERSON_NAME]" at bounding box center [993, 505] width 172 height 14
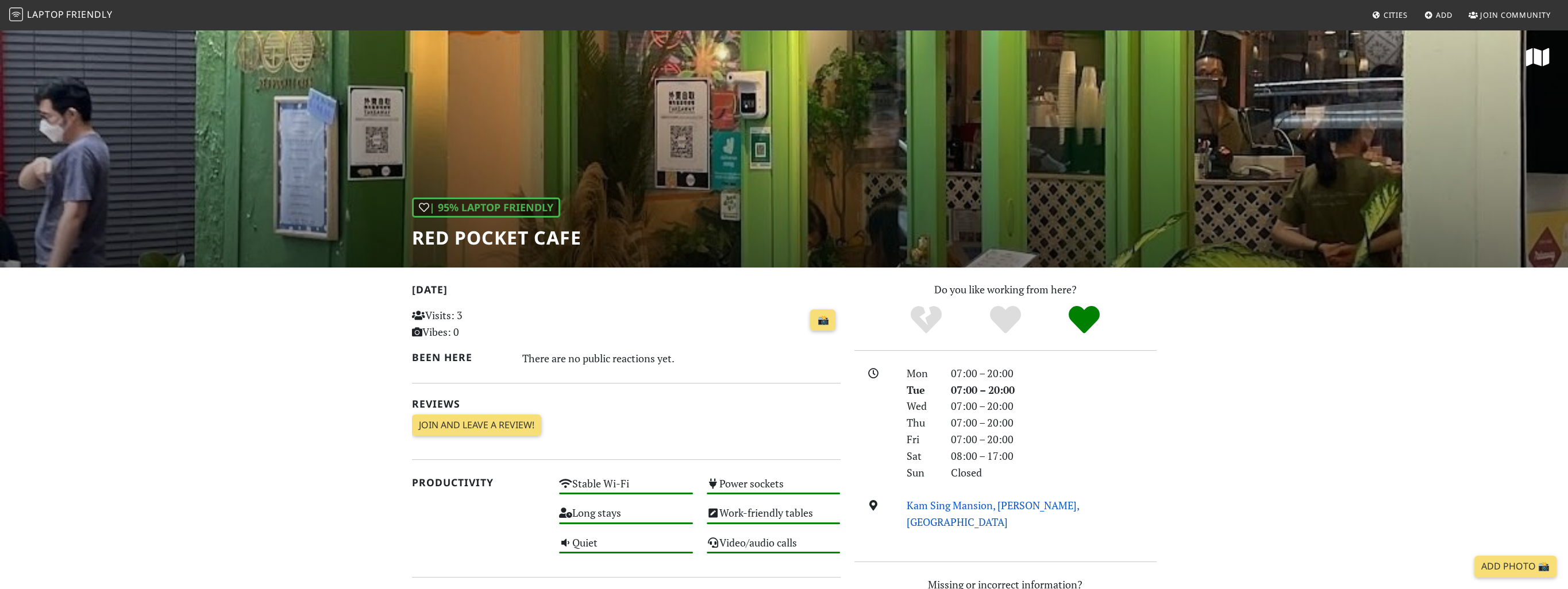
click at [968, 507] on link "Kam Sing Mansion, [PERSON_NAME], [GEOGRAPHIC_DATA]" at bounding box center [993, 514] width 173 height 31
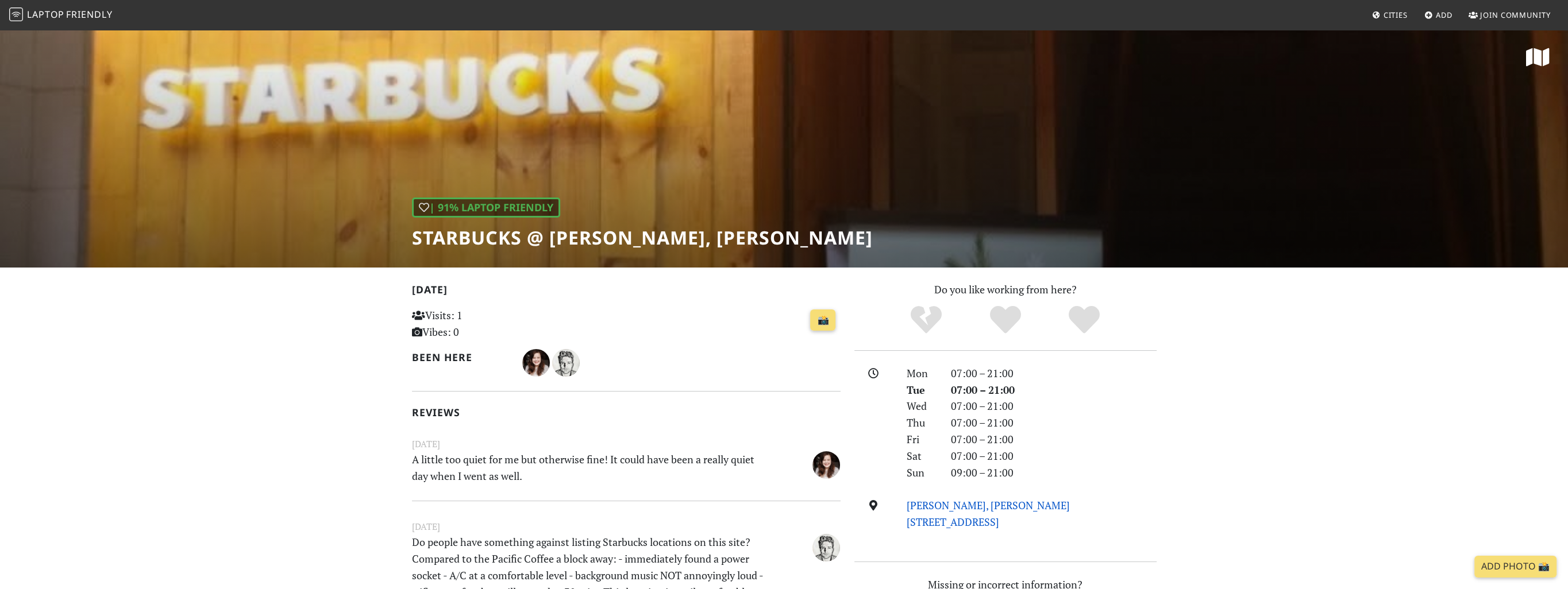
click at [975, 507] on link "Wan Chai, Hennessy Rd, 23-29號, East Asia Mansion, Hong Kong" at bounding box center [988, 514] width 164 height 31
